Goal: Transaction & Acquisition: Purchase product/service

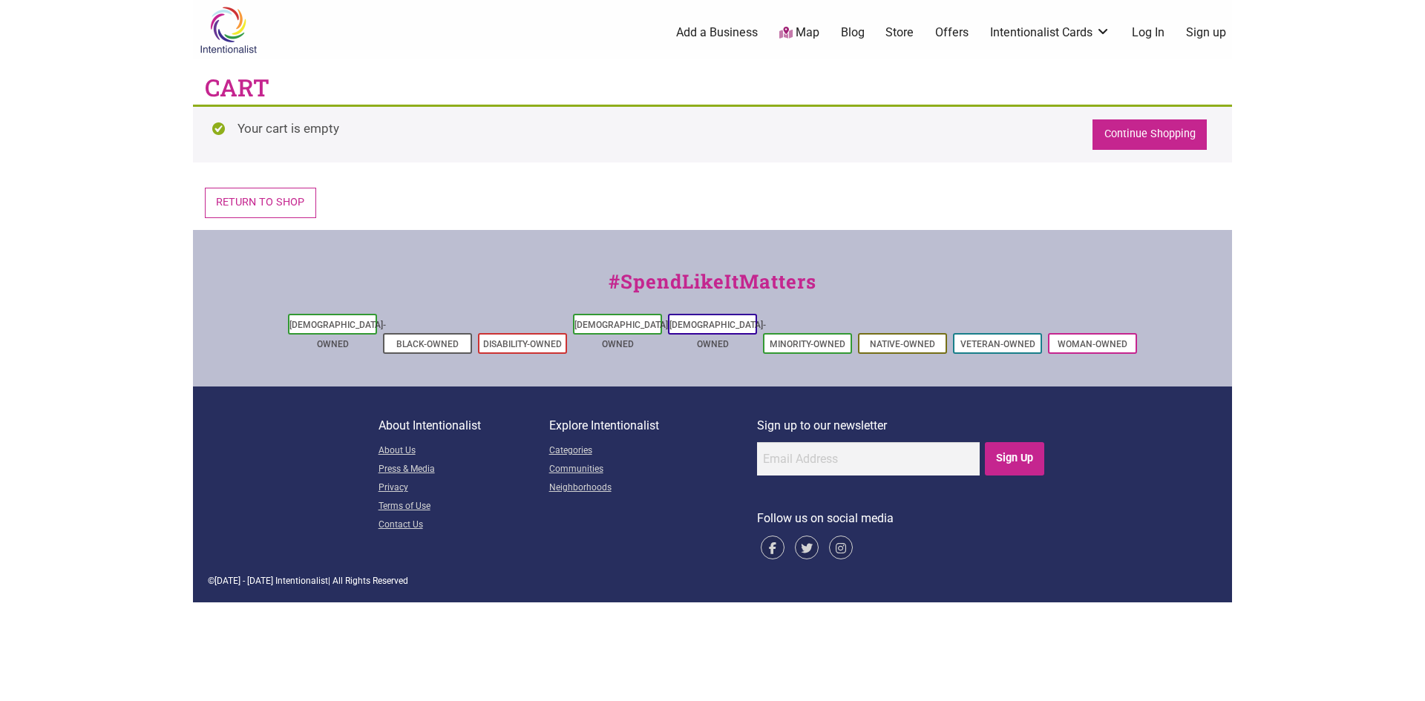
click at [1136, 136] on link "Continue Shopping" at bounding box center [1149, 134] width 114 height 30
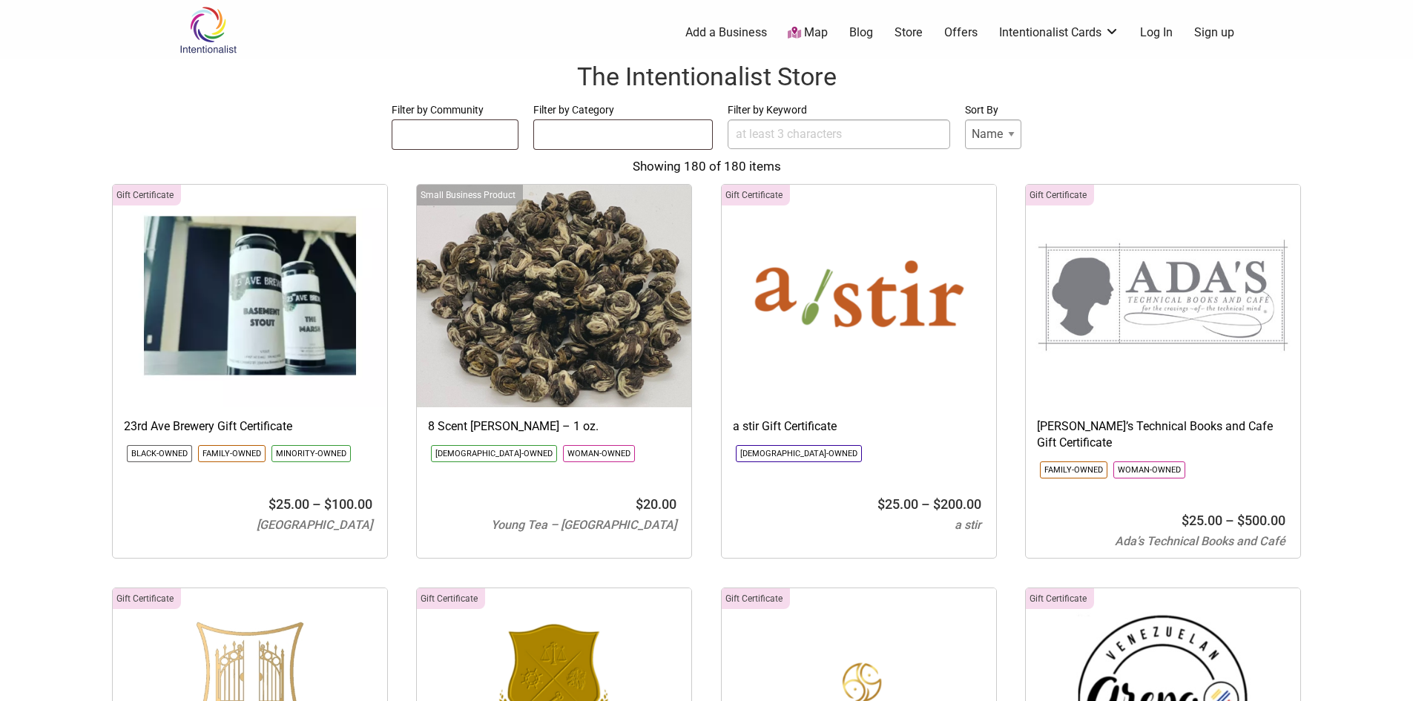
select select
